Goal: Check status

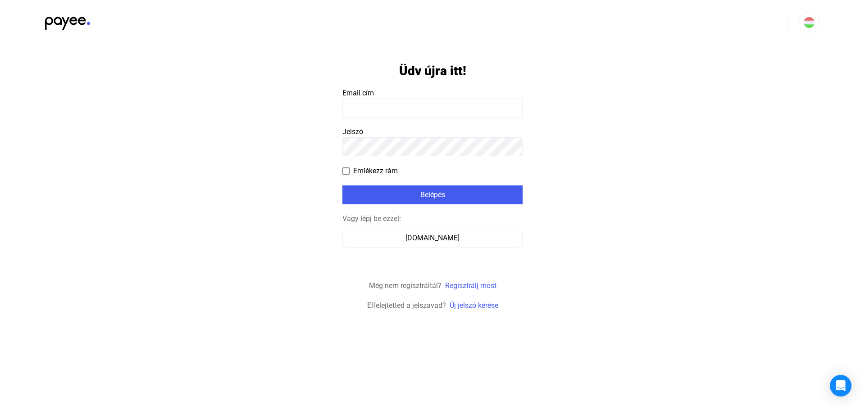
click at [395, 103] on input at bounding box center [432, 108] width 180 height 19
type input "**********"
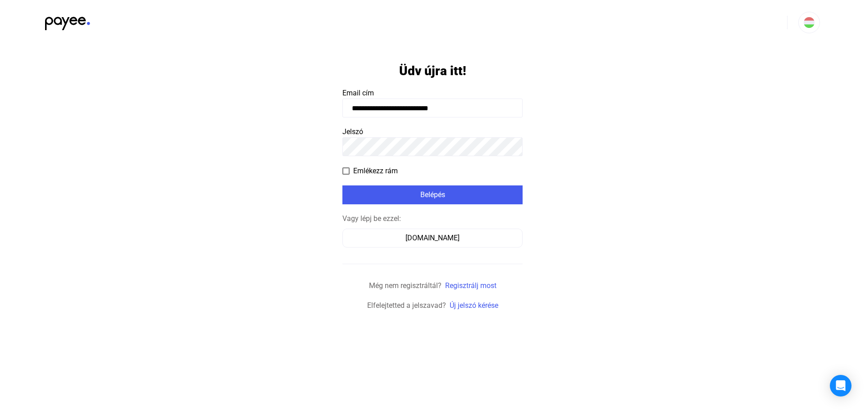
click input "submit" at bounding box center [0, 0] width 0 height 0
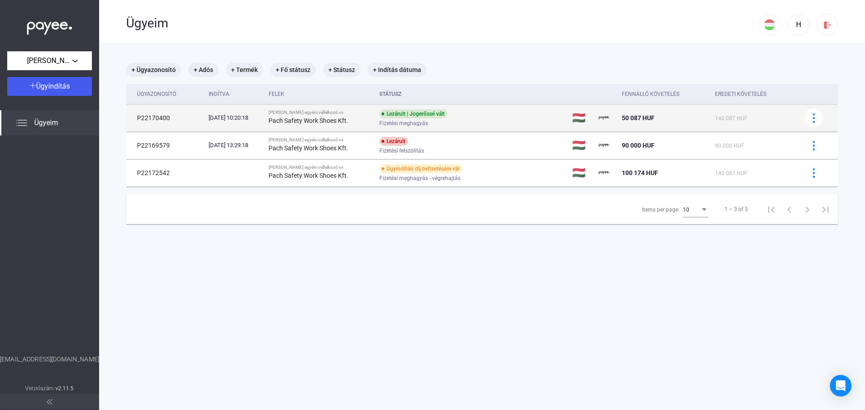
click at [522, 120] on div "Fizetési meghagyás" at bounding box center [451, 123] width 144 height 7
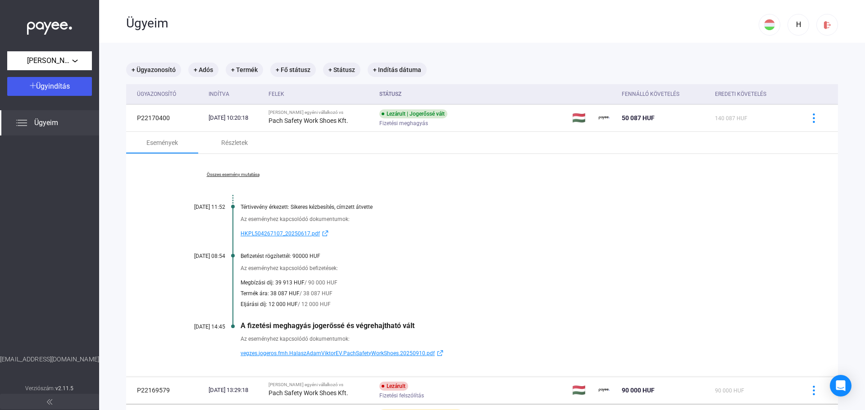
click at [332, 354] on span "vegzes.jogeros.fmh.HalaszAdamViktorEV.PachSafetyWorkShoes.20250910.pdf" at bounding box center [338, 353] width 194 height 11
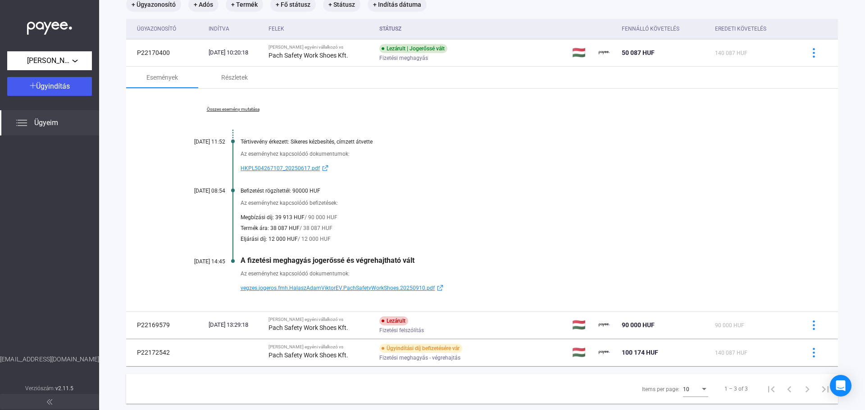
scroll to position [86, 0]
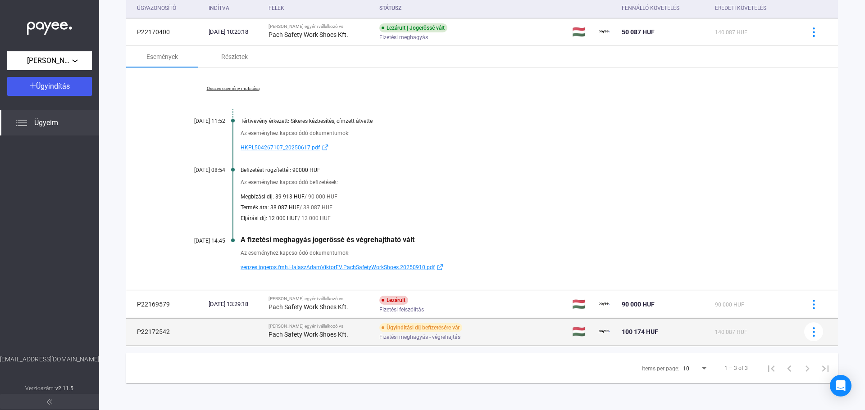
click at [511, 335] on div "Fizetési meghagyás - végrehajtás" at bounding box center [451, 337] width 144 height 7
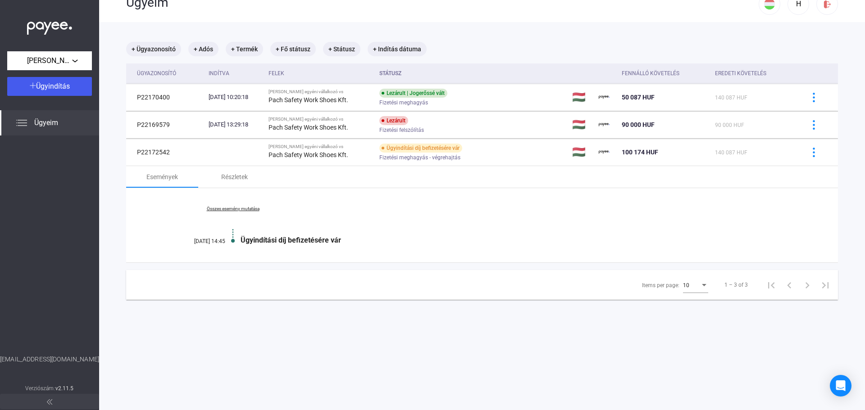
scroll to position [0, 0]
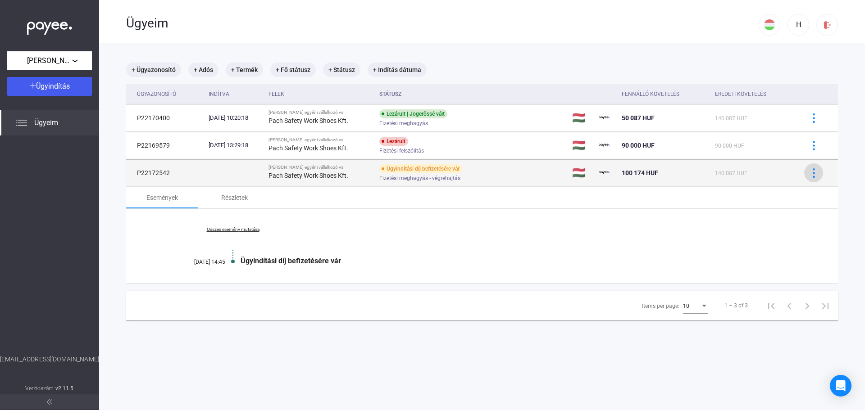
click at [809, 173] on img at bounding box center [813, 172] width 9 height 9
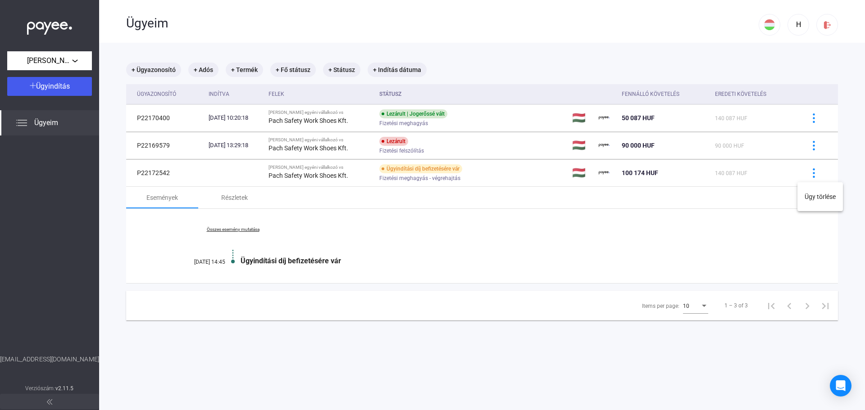
click at [575, 236] on div at bounding box center [432, 205] width 865 height 410
click at [221, 197] on div "Részletek" at bounding box center [234, 197] width 27 height 11
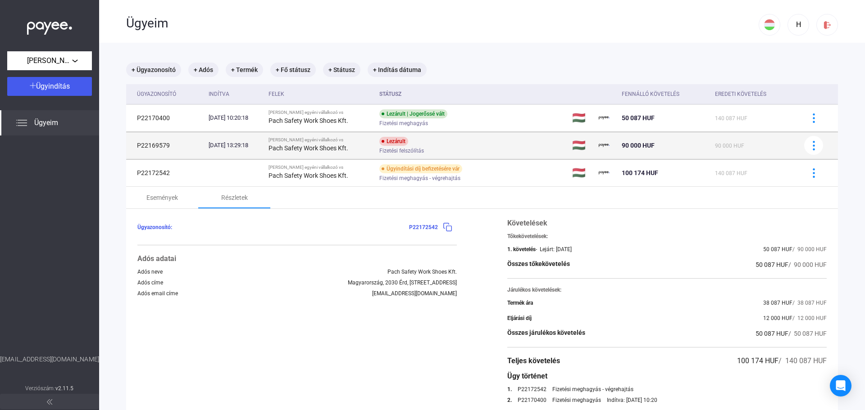
click at [331, 144] on div "Pach Safety Work Shoes Kft." at bounding box center [320, 148] width 104 height 11
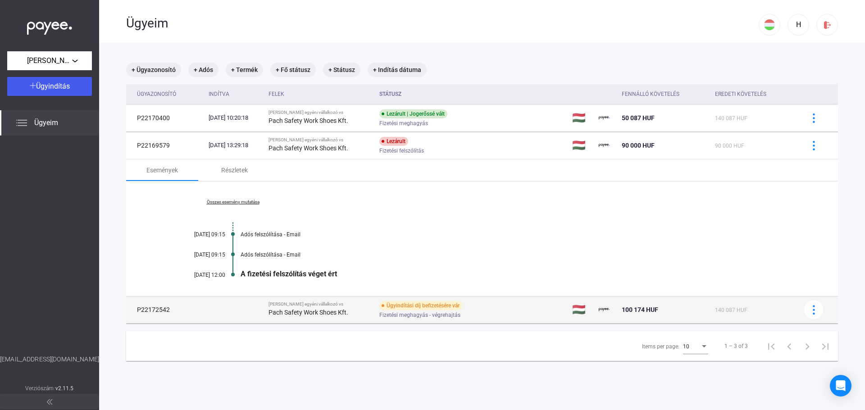
click at [478, 313] on div "Fizetési meghagyás - végrehajtás" at bounding box center [451, 315] width 144 height 7
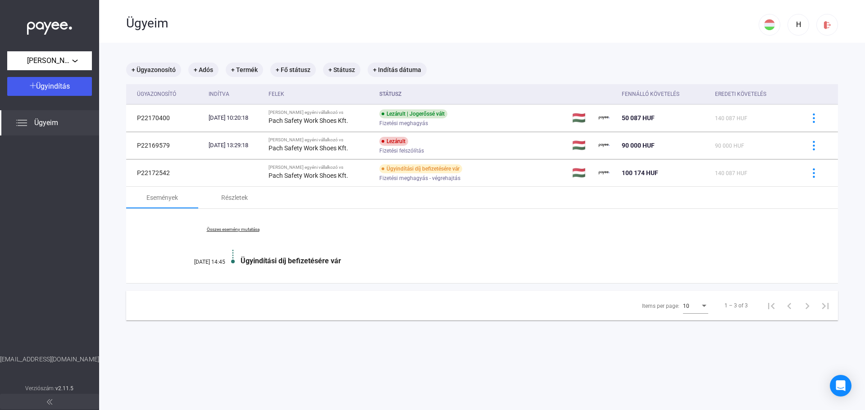
click at [229, 232] on link "Összes esemény mutatása" at bounding box center [232, 229] width 123 height 5
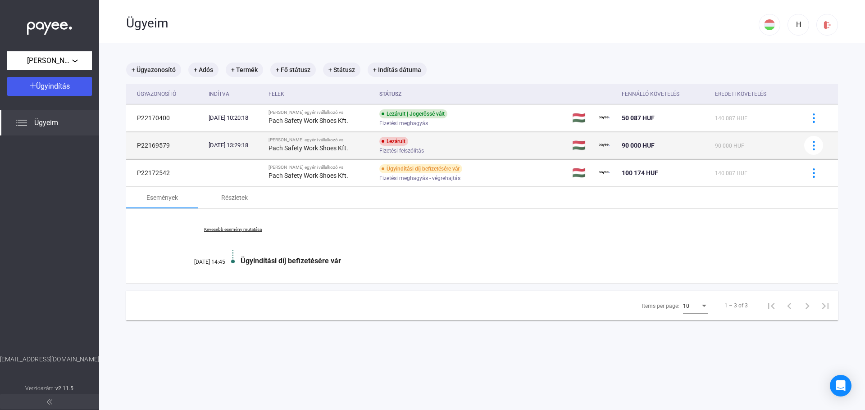
click at [444, 148] on div "Fizetési felszólítás" at bounding box center [451, 151] width 144 height 7
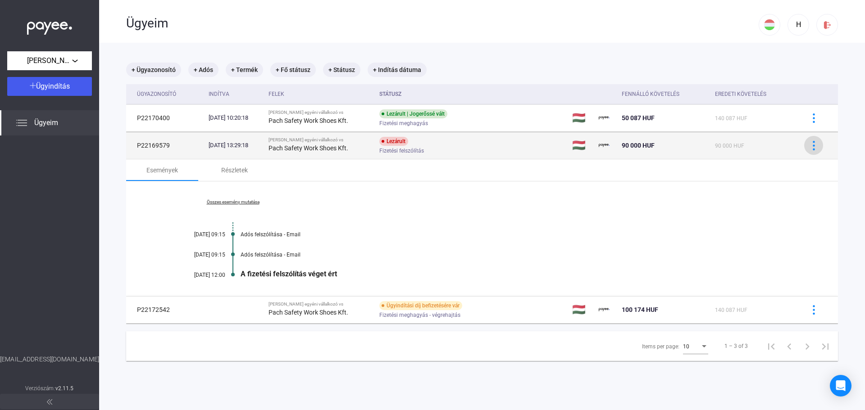
click at [812, 145] on div at bounding box center [814, 145] width 14 height 9
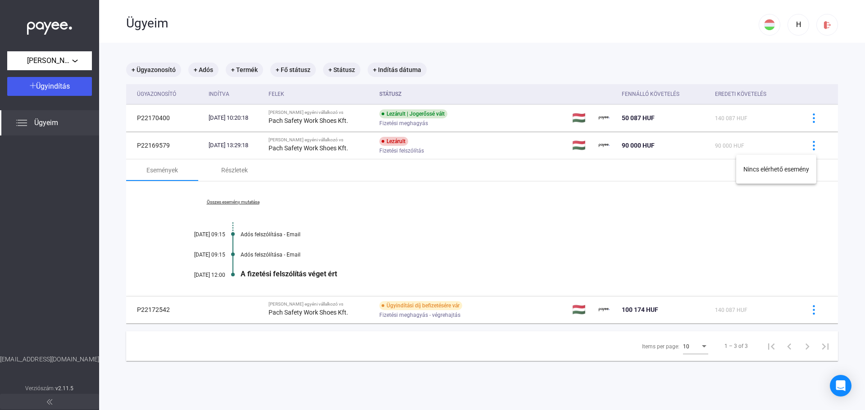
drag, startPoint x: 672, startPoint y: 236, endPoint x: 678, endPoint y: 236, distance: 6.3
click at [672, 236] on div at bounding box center [432, 205] width 865 height 410
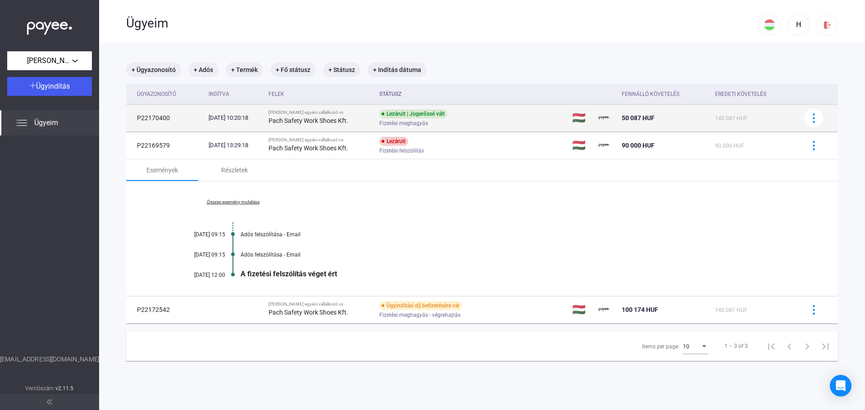
click at [768, 115] on div "140 087 HUF" at bounding box center [754, 118] width 78 height 11
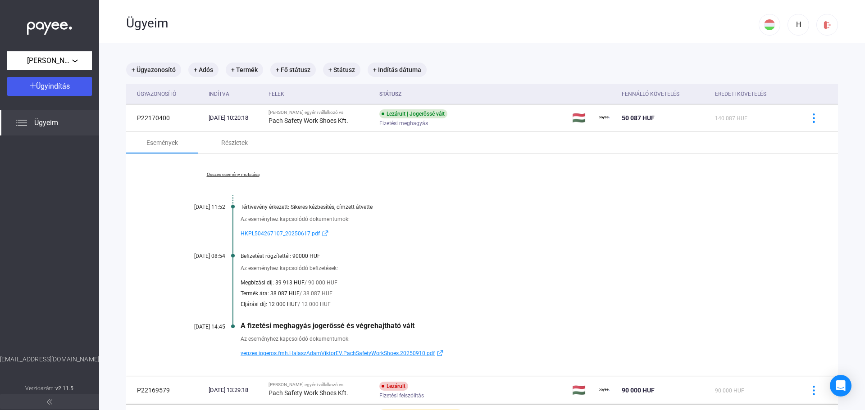
click at [275, 232] on span "HKPL504267107_20250617.pdf" at bounding box center [280, 233] width 79 height 11
click at [245, 173] on link "Összes esemény mutatása" at bounding box center [232, 174] width 123 height 5
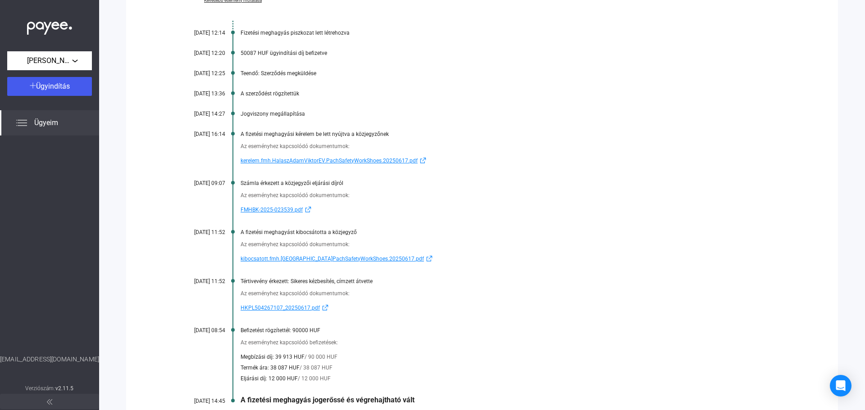
scroll to position [64, 0]
